Goal: Complete application form

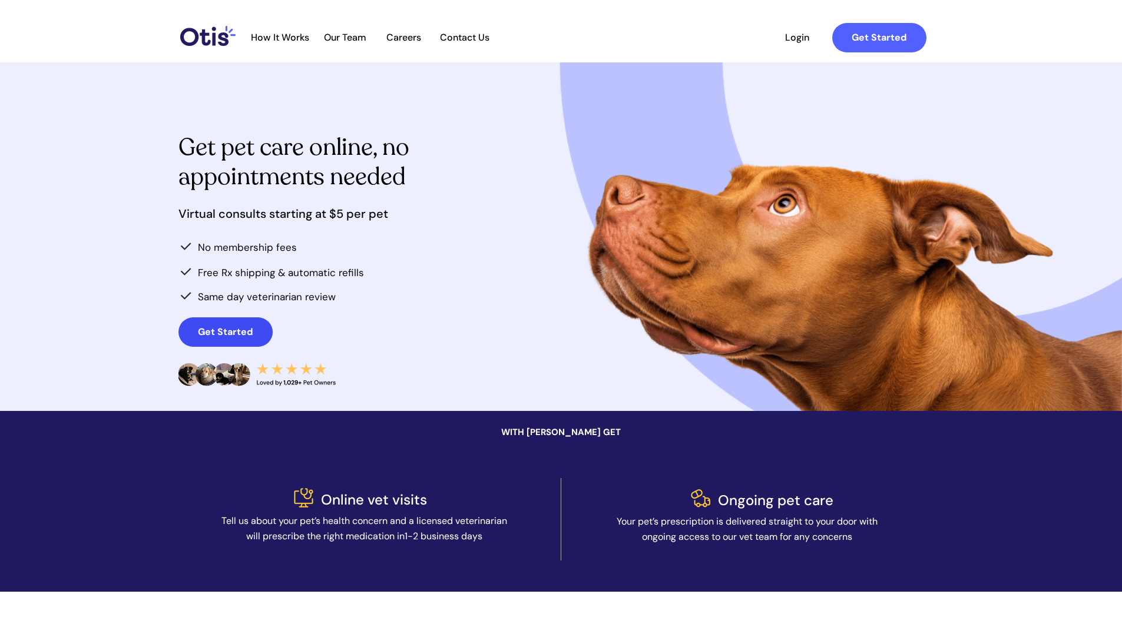
click at [221, 330] on strong "Get Started" at bounding box center [225, 332] width 55 height 12
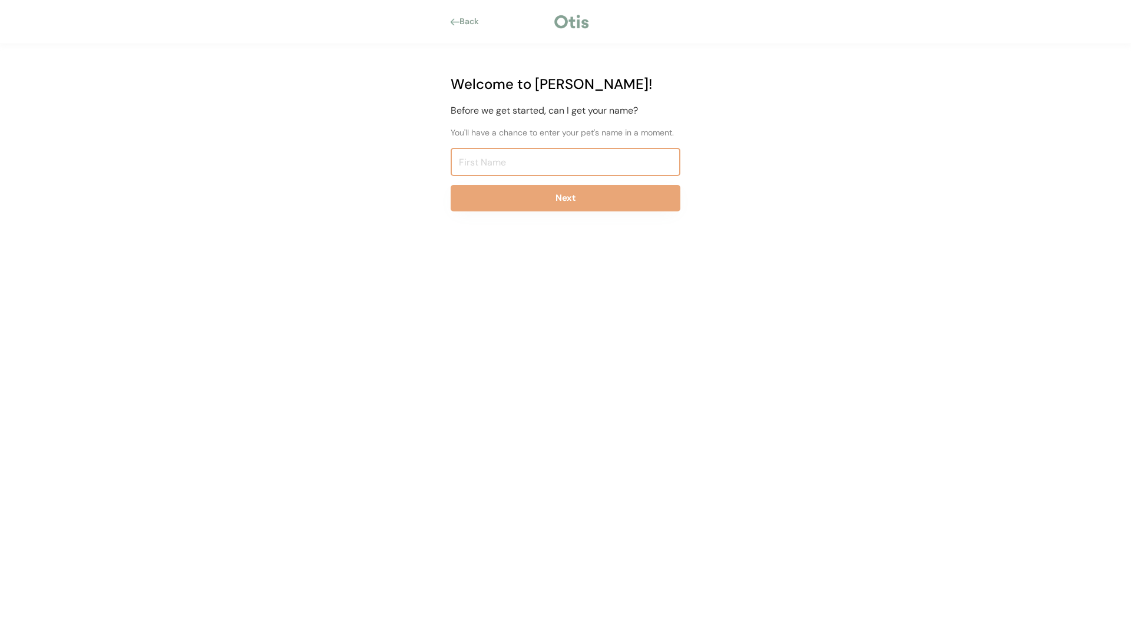
click at [555, 164] on input "input" at bounding box center [565, 162] width 230 height 28
type input "Jojo"
click at [513, 195] on button "Next" at bounding box center [565, 198] width 230 height 26
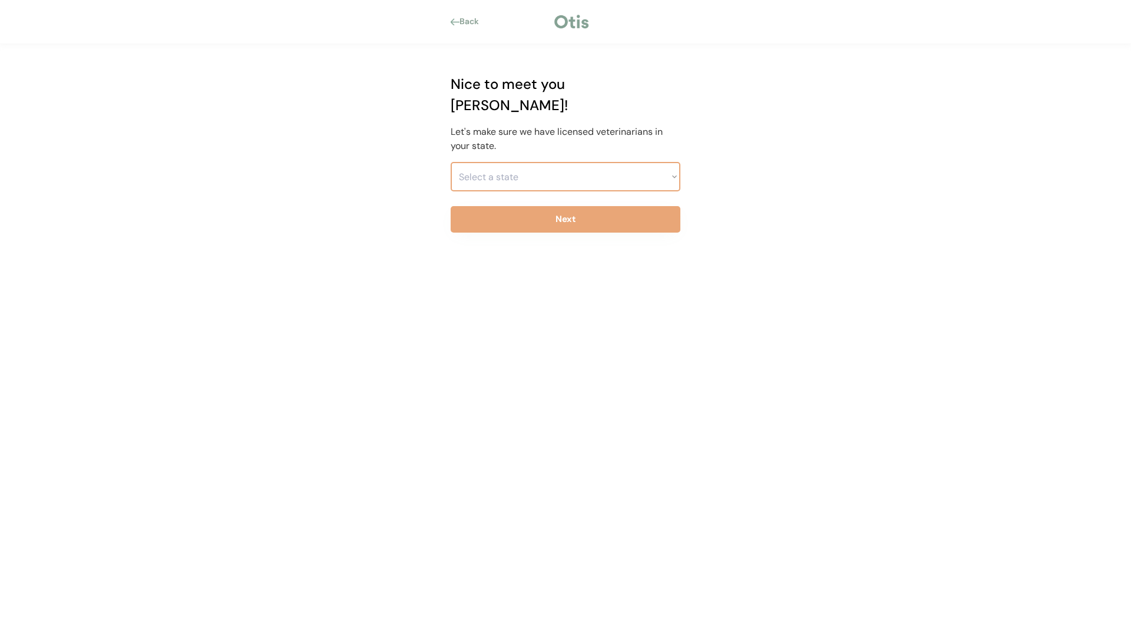
click at [674, 162] on select "Select a state Alabama Alaska American Samoa Arizona Arkansas California Colora…" at bounding box center [565, 176] width 230 height 29
select select ""1348695171700984260__LOOKUP__1704914077415x700008467860795400""
click at [450, 162] on select "Select a state Alabama Alaska American Samoa Arizona Arkansas California Colora…" at bounding box center [565, 176] width 230 height 29
click at [593, 206] on button "Next" at bounding box center [565, 219] width 230 height 26
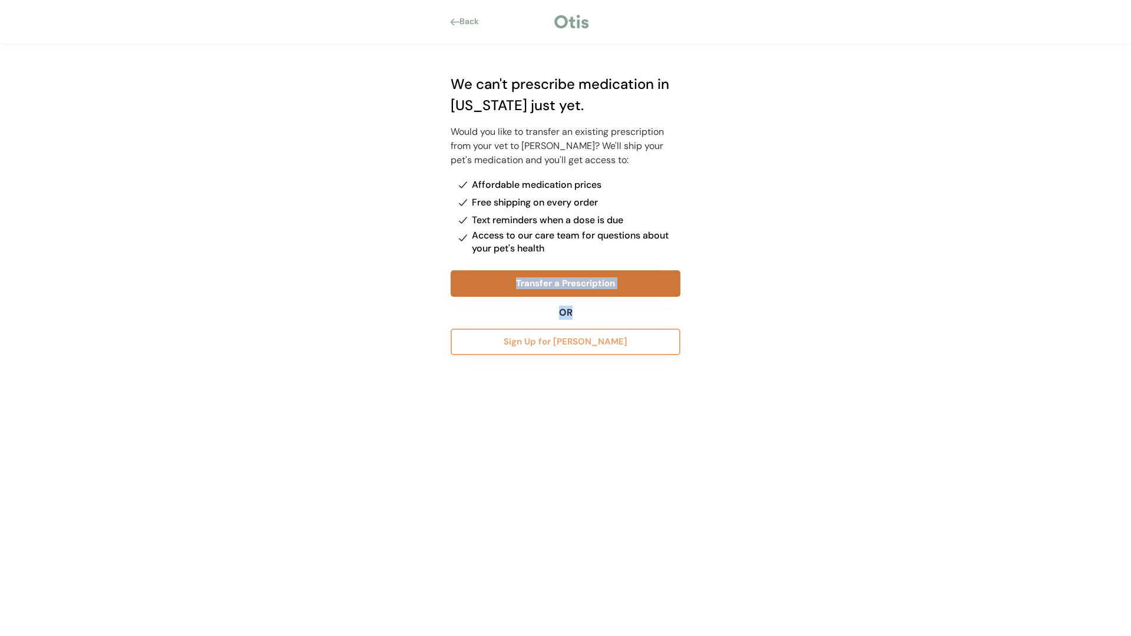
drag, startPoint x: 776, startPoint y: 313, endPoint x: 475, endPoint y: 279, distance: 302.8
click at [475, 279] on div "Back Welcome to Otis! Before we get started, can I get your name? You'll have a…" at bounding box center [565, 318] width 1131 height 636
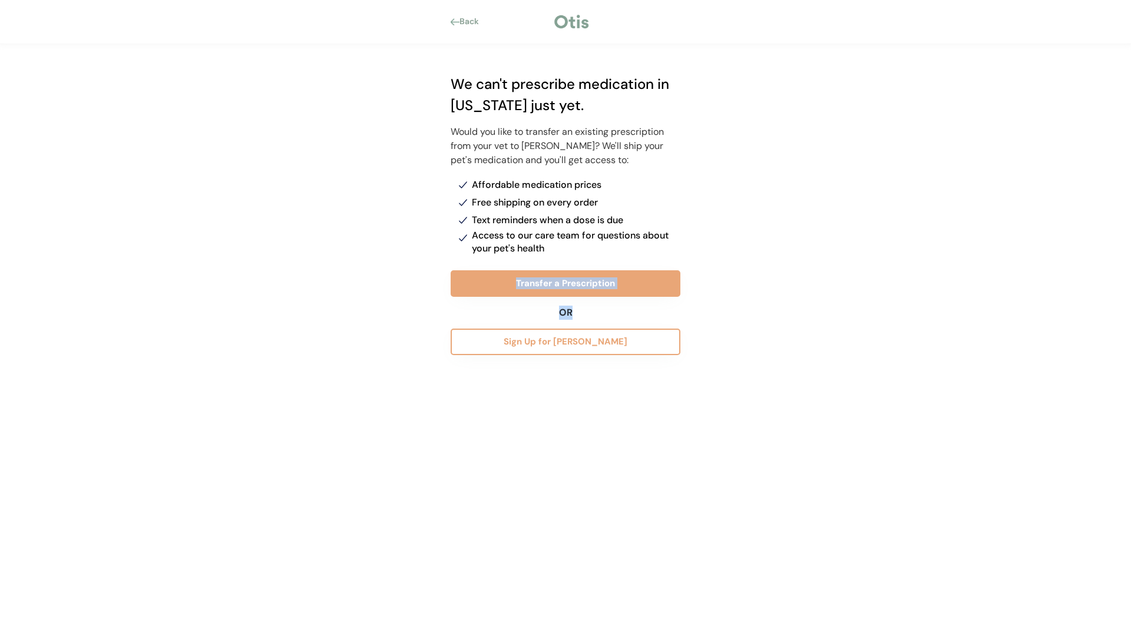
click at [327, 303] on div "Back Welcome to Otis! Before we get started, can I get your name? You'll have a…" at bounding box center [565, 318] width 1131 height 636
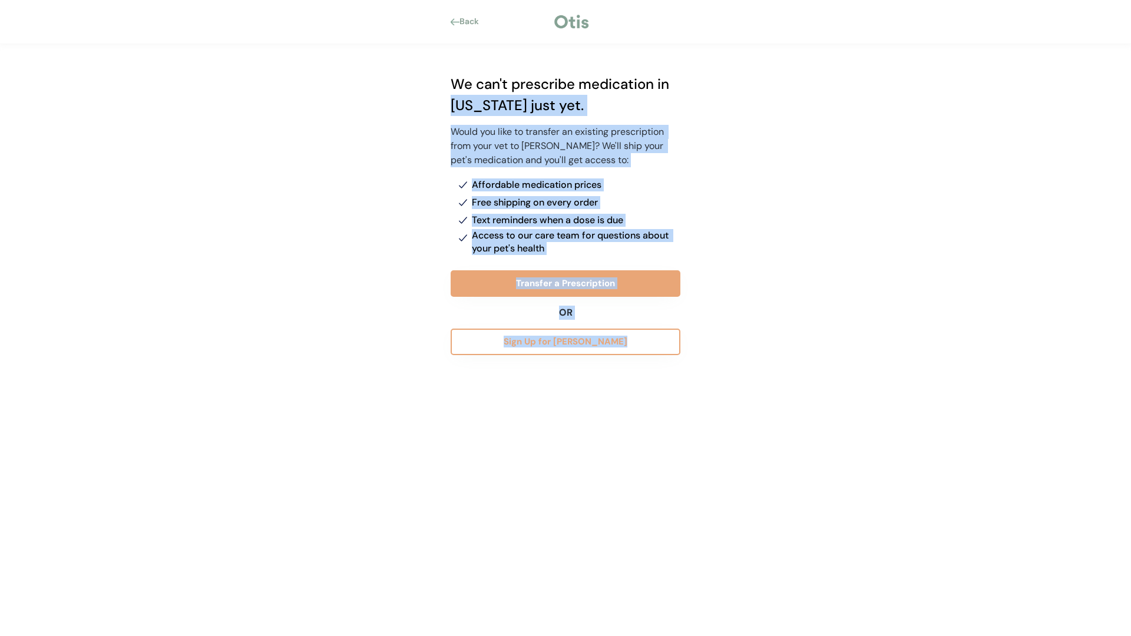
drag, startPoint x: 432, startPoint y: 102, endPoint x: 698, endPoint y: 363, distance: 372.3
click at [698, 363] on div "Back Welcome to Otis! Before we get started, can I get your name? You'll have a…" at bounding box center [565, 318] width 1131 height 636
click at [817, 356] on div "Back Welcome to Otis! Before we get started, can I get your name? You'll have a…" at bounding box center [565, 318] width 1131 height 636
drag, startPoint x: 486, startPoint y: 83, endPoint x: 618, endPoint y: 343, distance: 291.5
click at [618, 343] on div "We can't prescribe medication in Washington just yet. Would you like to transfe…" at bounding box center [565, 339] width 265 height 590
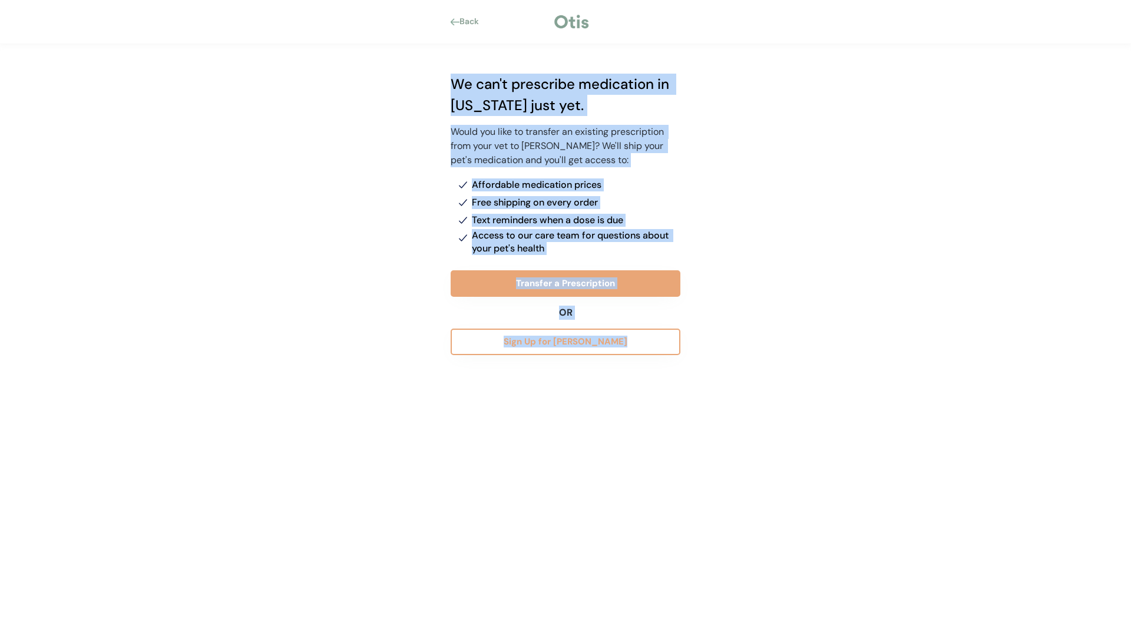
copy div "We can't prescribe medication in Washington just yet. Would you like to transfe…"
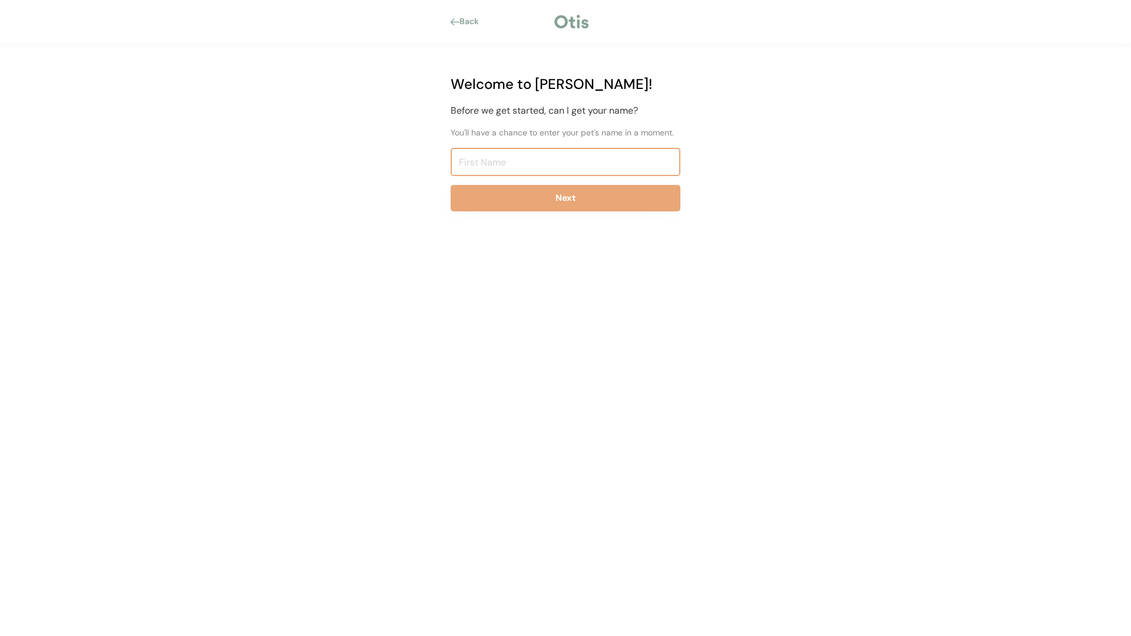
click at [584, 154] on input "input" at bounding box center [565, 162] width 230 height 28
type input "oragan"
click at [556, 190] on button "Next" at bounding box center [565, 198] width 230 height 26
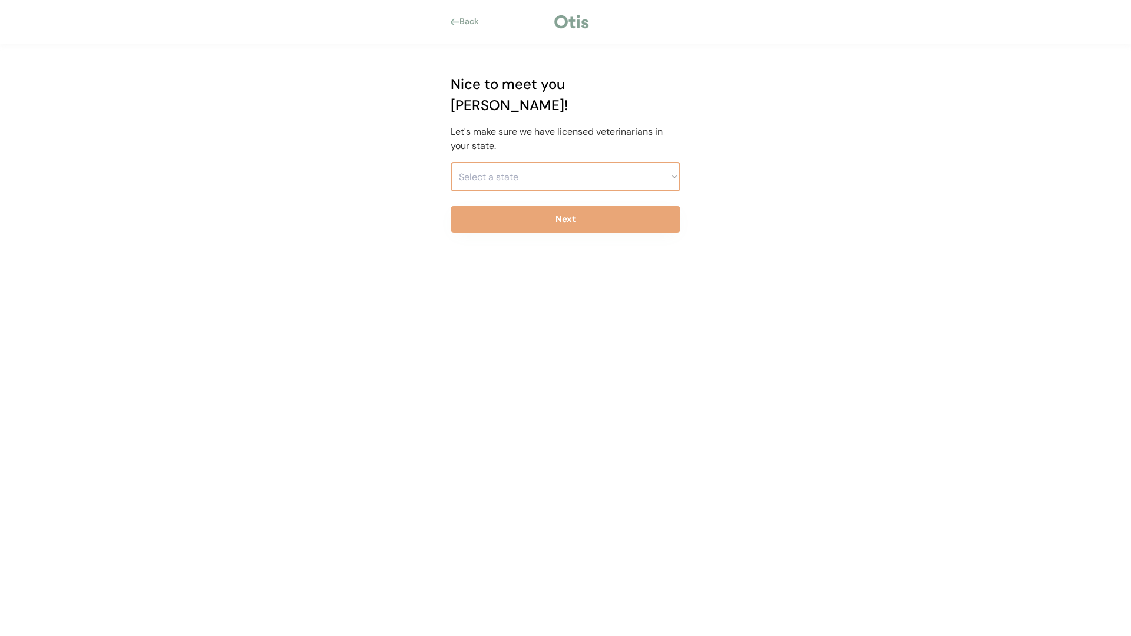
click at [673, 162] on select "Select a state Alabama Alaska American Samoa Arizona Arkansas California Colora…" at bounding box center [565, 176] width 230 height 29
click at [450, 162] on select "Select a state Alabama Alaska American Samoa Arizona Arkansas California Colora…" at bounding box center [565, 176] width 230 height 29
click at [596, 206] on button "Next" at bounding box center [565, 219] width 230 height 26
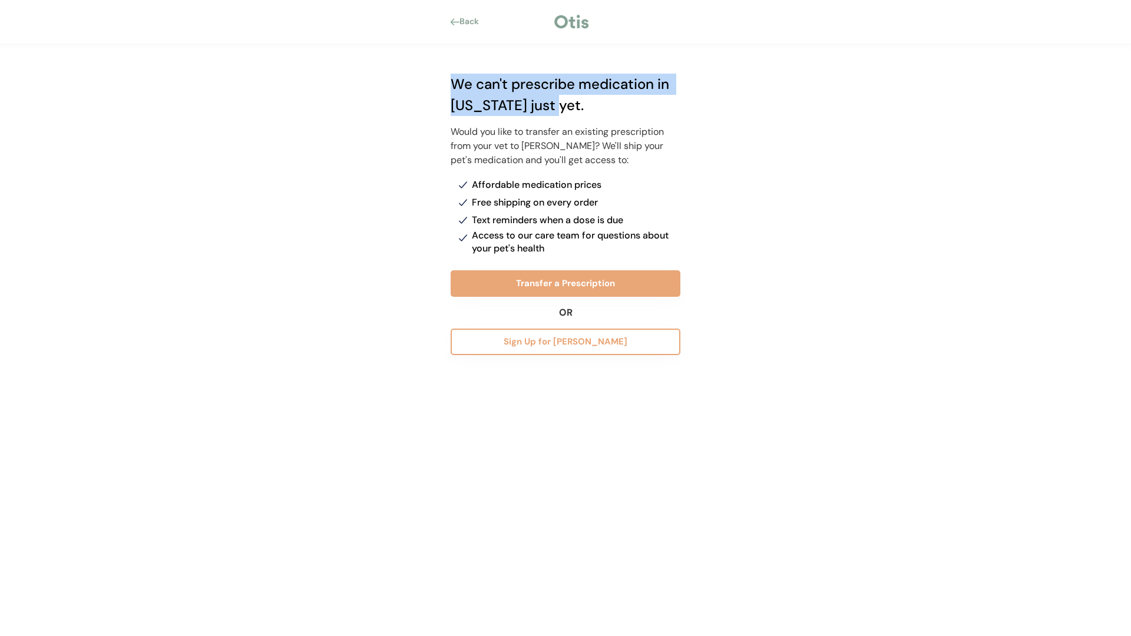
drag, startPoint x: 563, startPoint y: 111, endPoint x: 434, endPoint y: 89, distance: 130.9
click at [434, 89] on div "We can't prescribe medication in Oregon just yet. Would you like to transfer an…" at bounding box center [565, 339] width 265 height 590
click at [755, 174] on div "Back Welcome to Otis! Before we get started, can I get your name? You'll have a…" at bounding box center [565, 318] width 1131 height 636
click at [459, 19] on div "Back" at bounding box center [467, 22] width 35 height 12
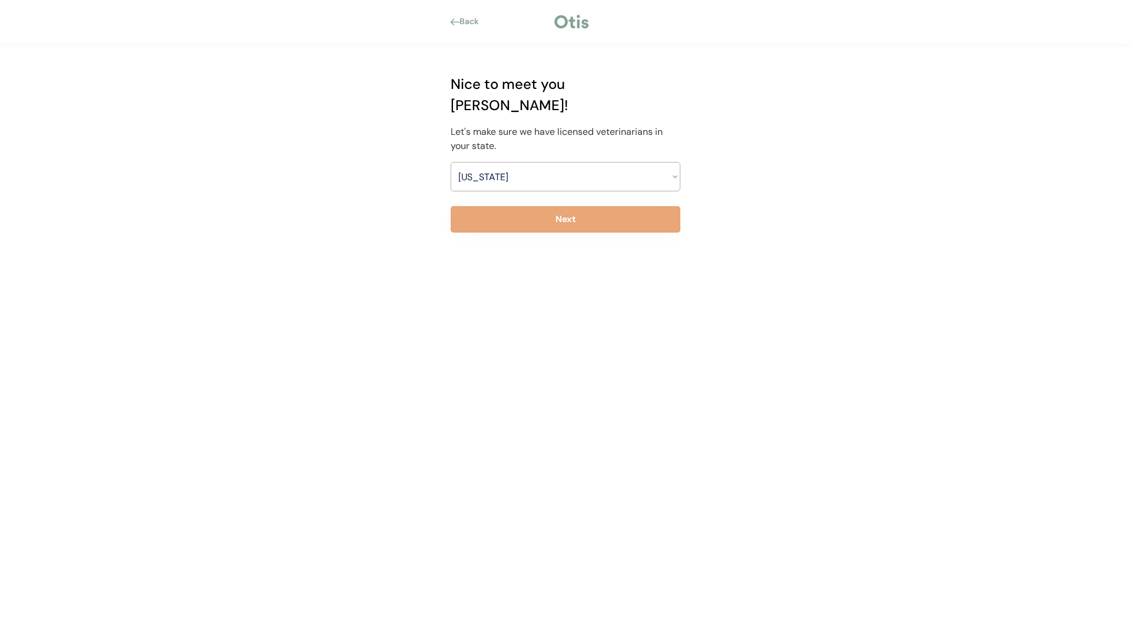
click at [618, 162] on select "Select a state Alabama Alaska American Samoa Arizona Arkansas California Colora…" at bounding box center [565, 176] width 230 height 29
select select ""1348695171700984260__LOOKUP__1704914077411x969984928898437500""
click at [450, 162] on select "Select a state Alabama Alaska American Samoa Arizona Arkansas California Colora…" at bounding box center [565, 176] width 230 height 29
click at [591, 208] on button "Next" at bounding box center [565, 219] width 230 height 26
